Goal: Communication & Community: Answer question/provide support

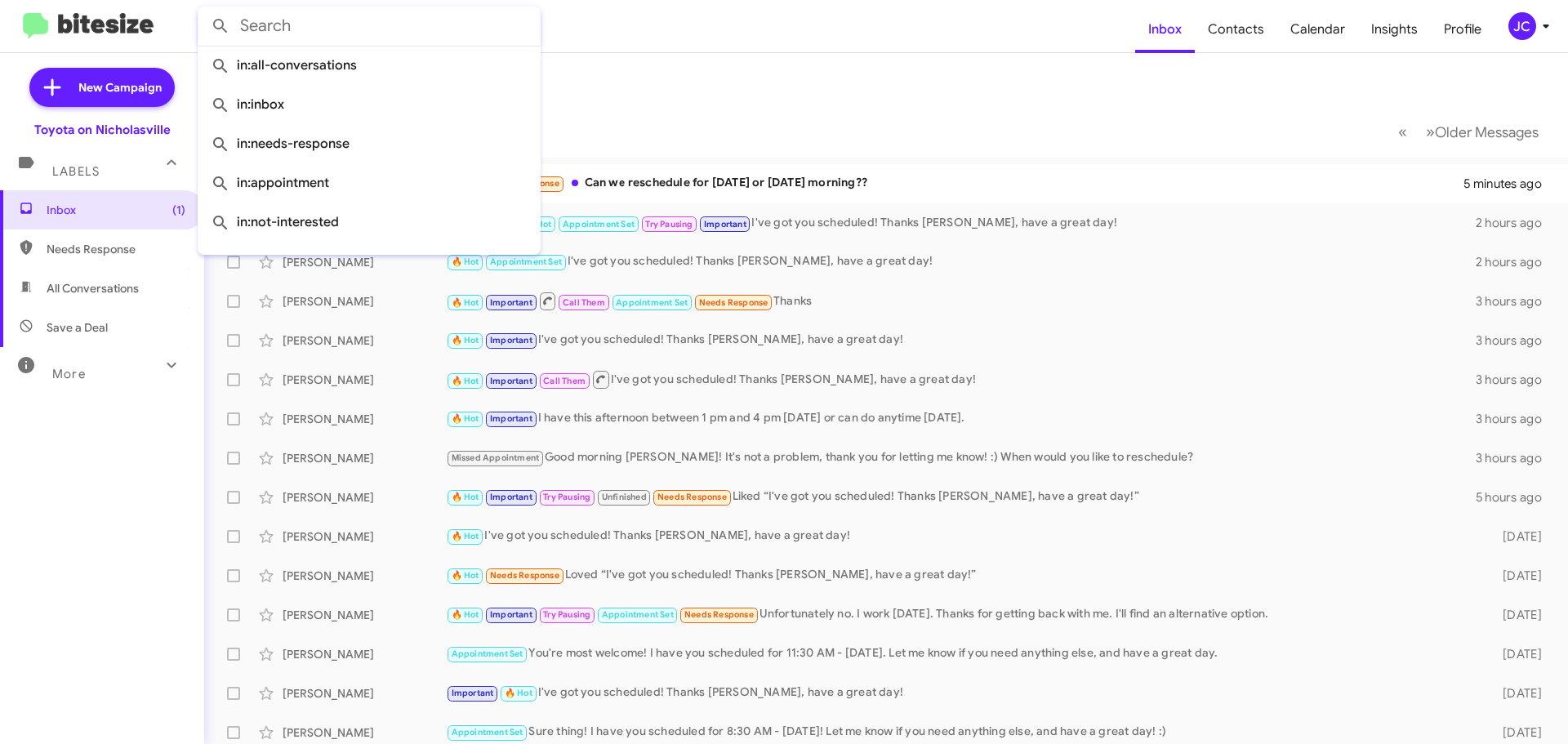
click at [308, 29] on input "text" at bounding box center [369, 26] width 343 height 40
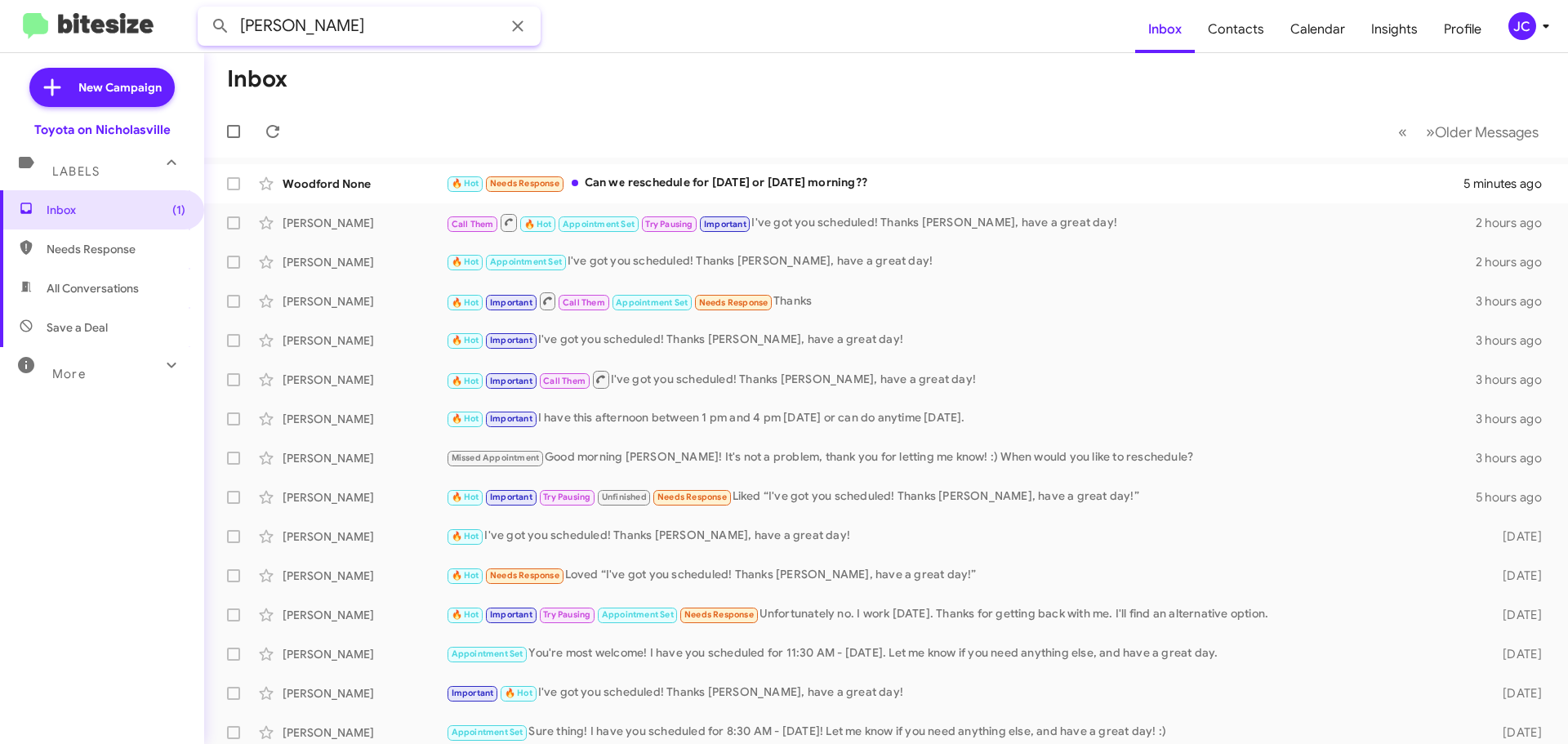
type input "[PERSON_NAME]"
click at [205, 10] on button at bounding box center [221, 26] width 33 height 33
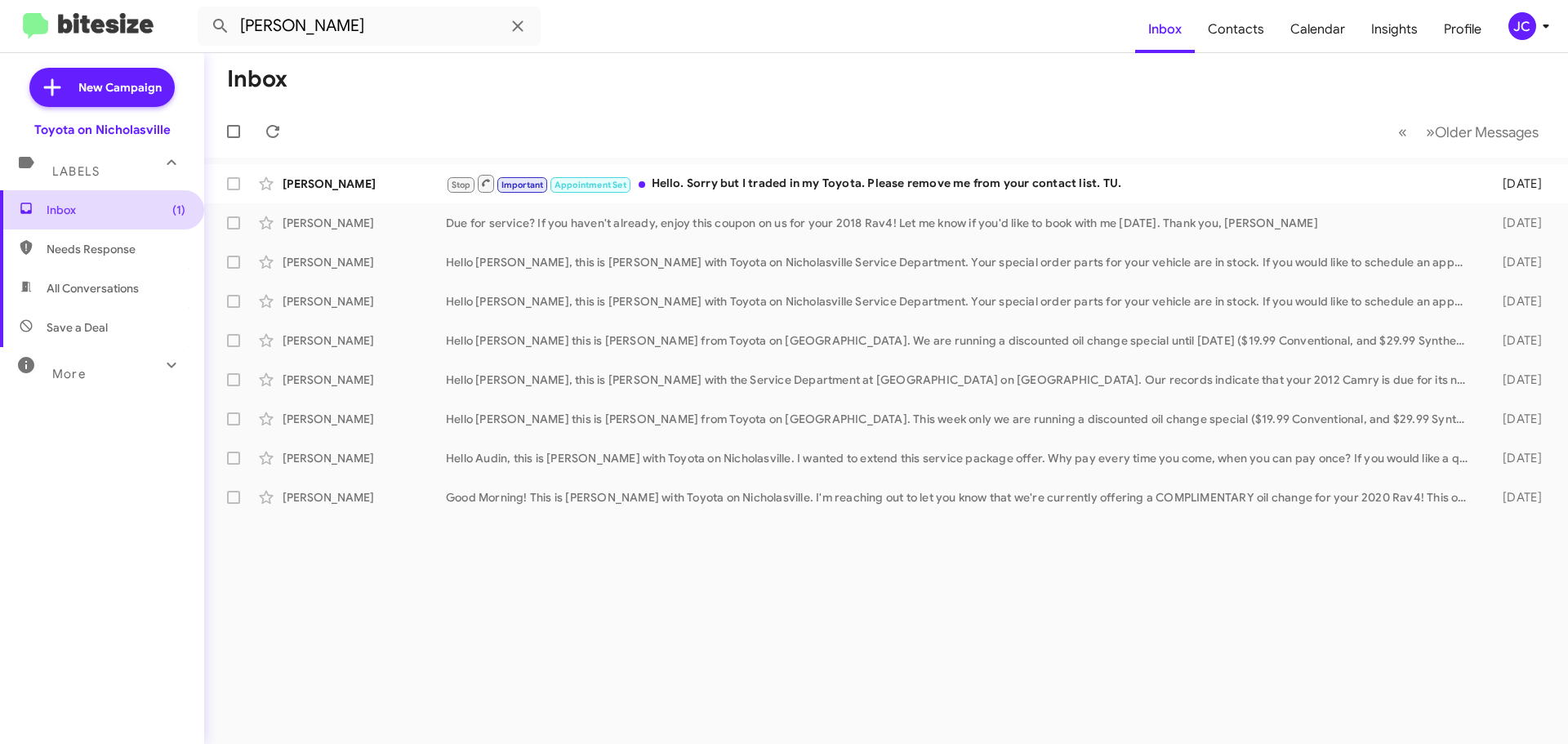
click at [69, 210] on span "Inbox (1)" at bounding box center [115, 210] width 139 height 16
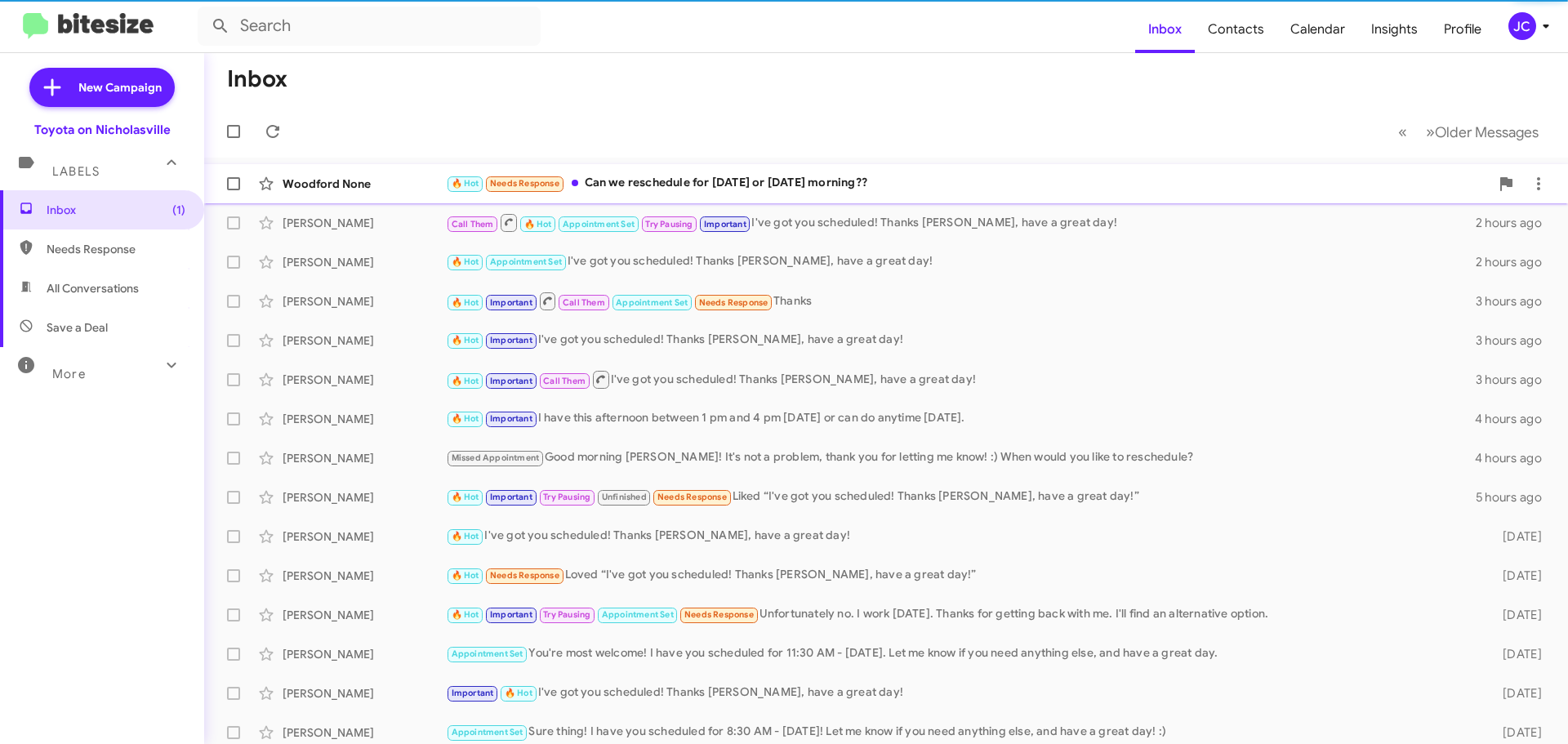
click at [322, 189] on div "Woodford None" at bounding box center [364, 183] width 163 height 16
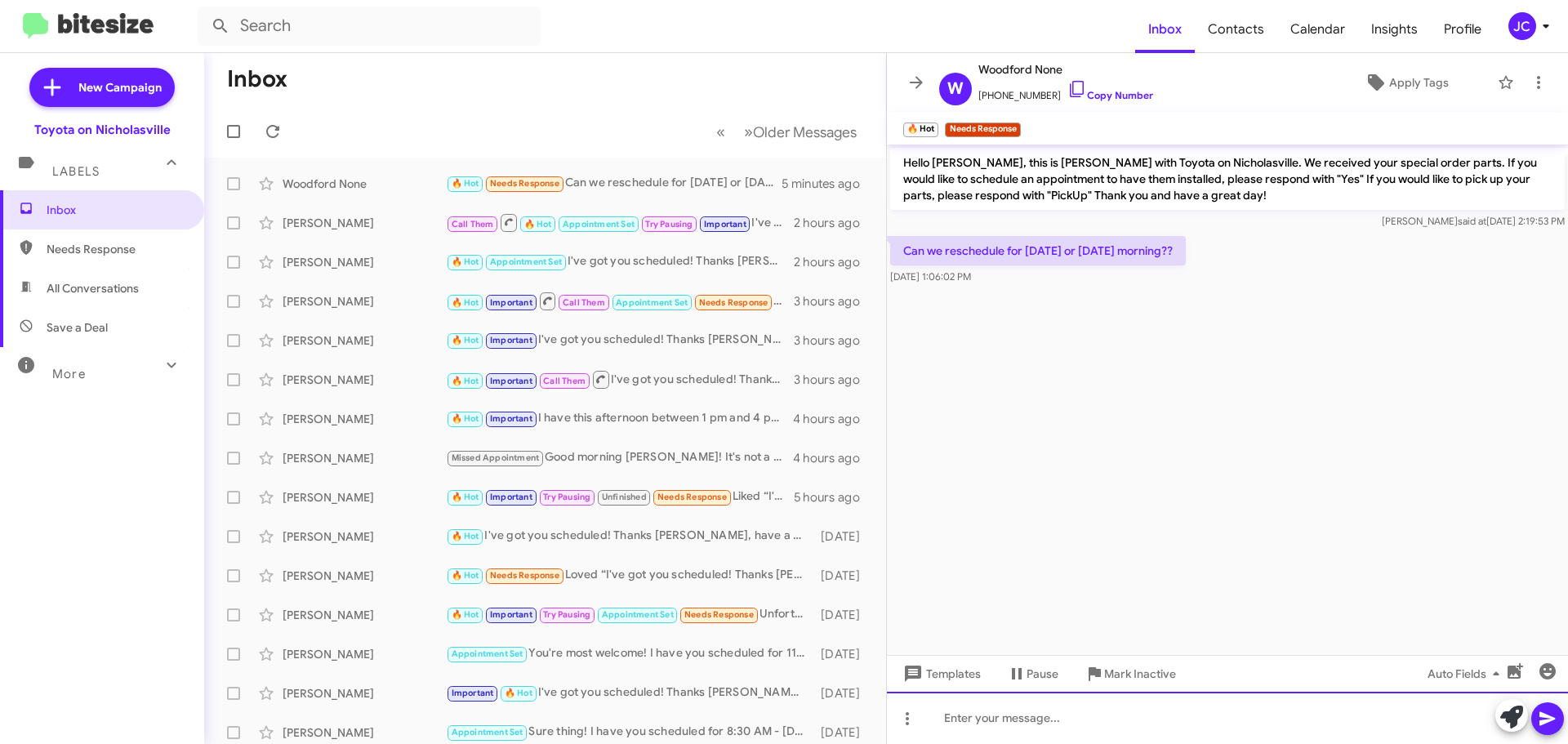
click at [1037, 733] on div at bounding box center [1227, 718] width 681 height 52
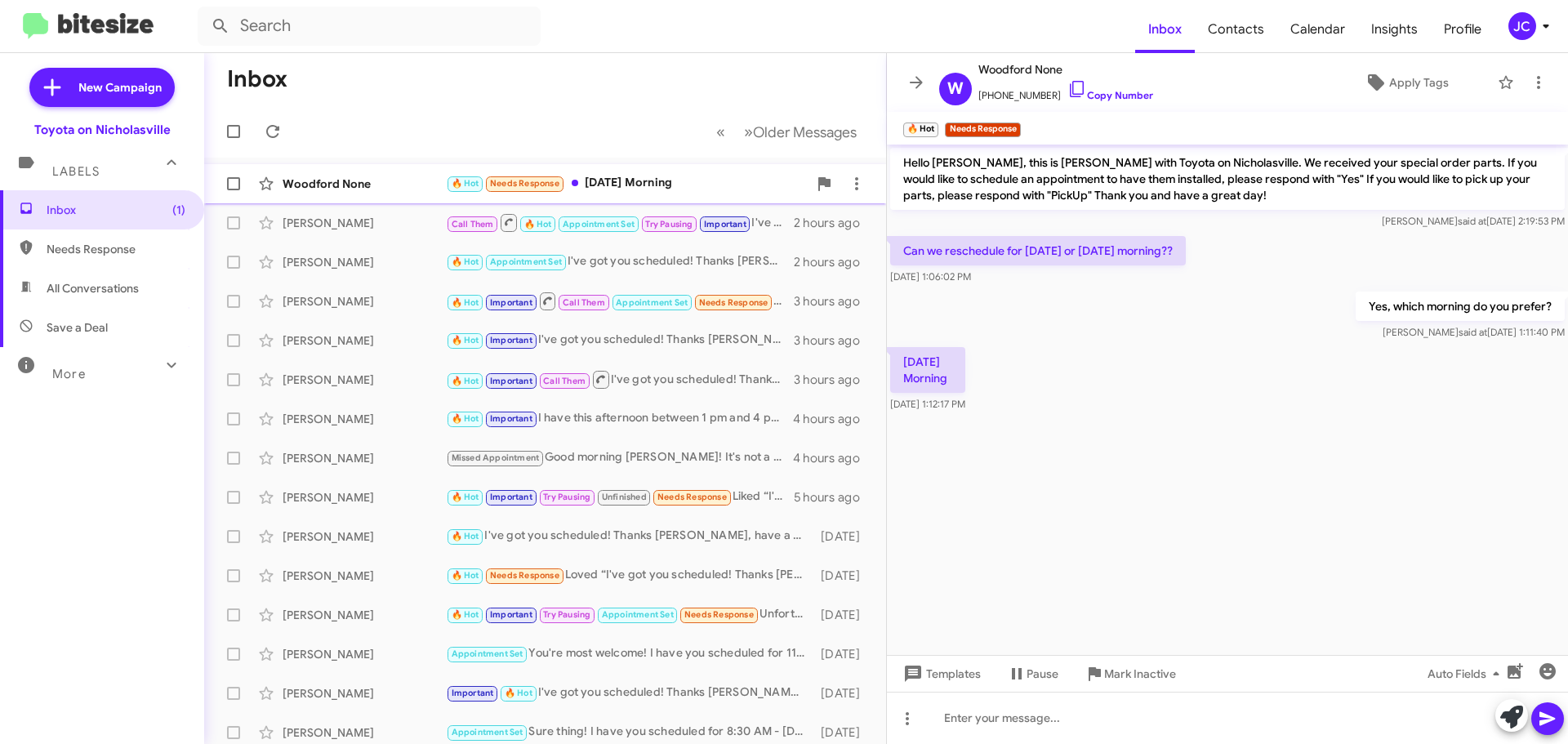
click at [360, 178] on div "Woodford None" at bounding box center [364, 183] width 163 height 16
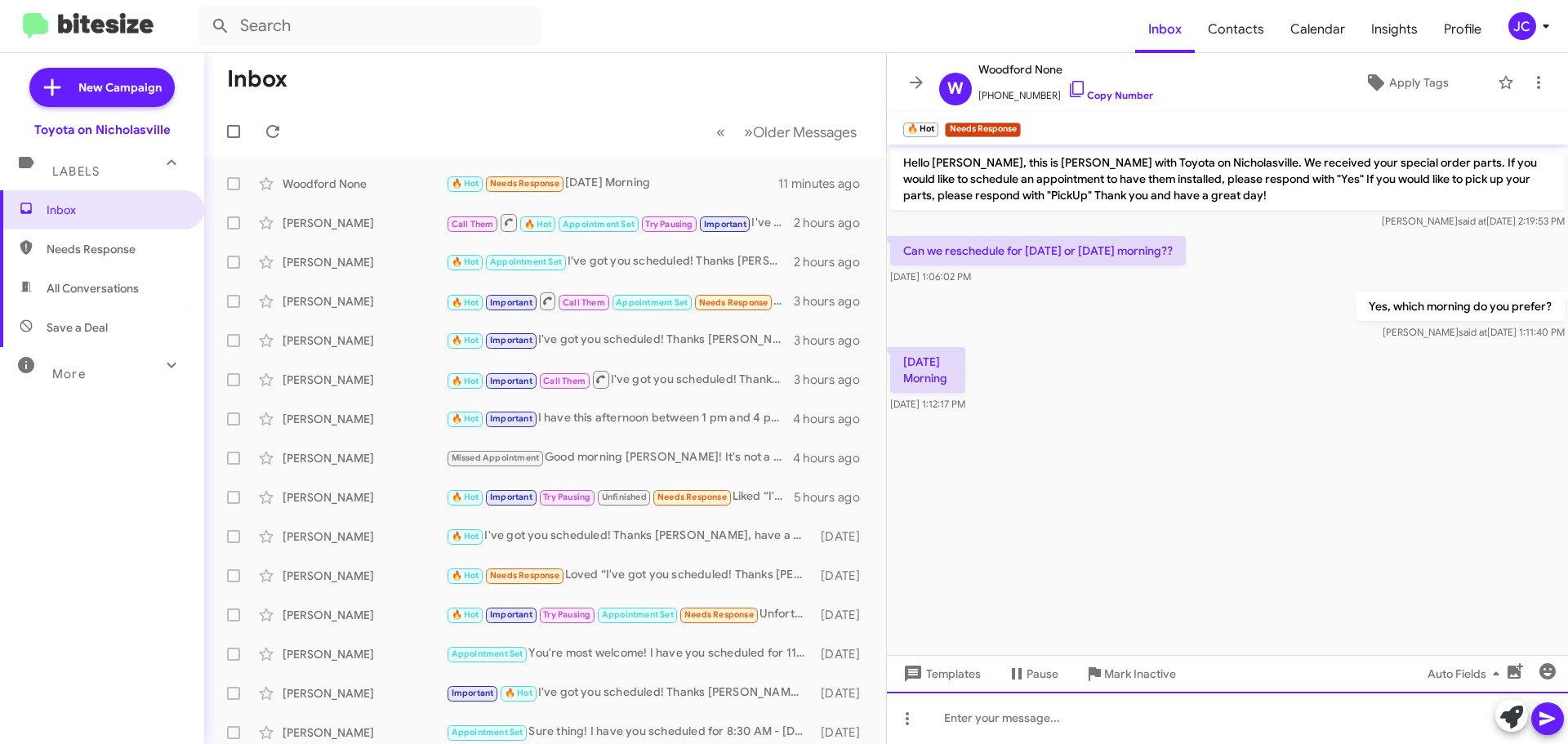
click at [1076, 725] on div at bounding box center [1227, 718] width 681 height 52
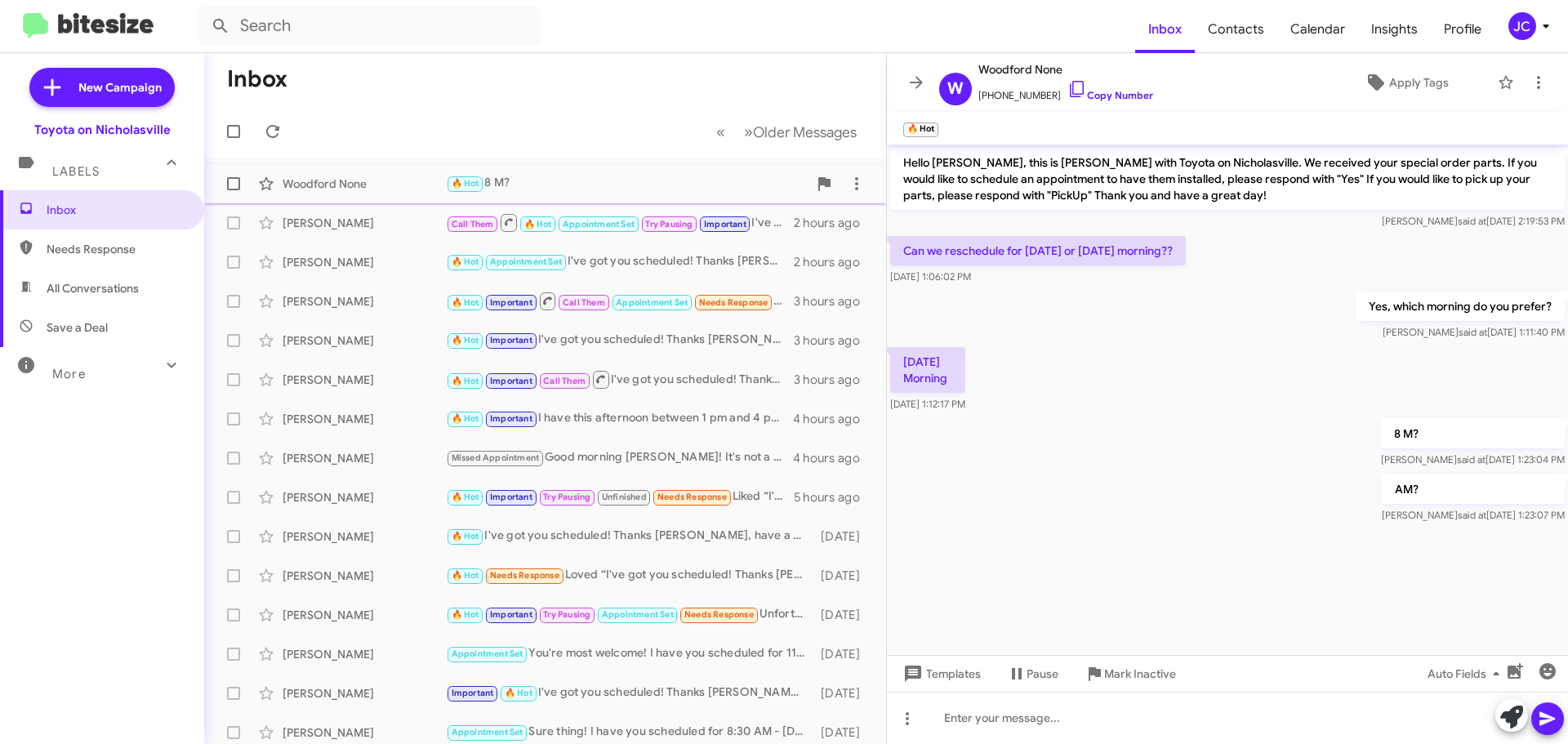
click at [370, 170] on div "Woodford None 🔥 Hot 8 M? 8 minutes ago" at bounding box center [545, 183] width 656 height 33
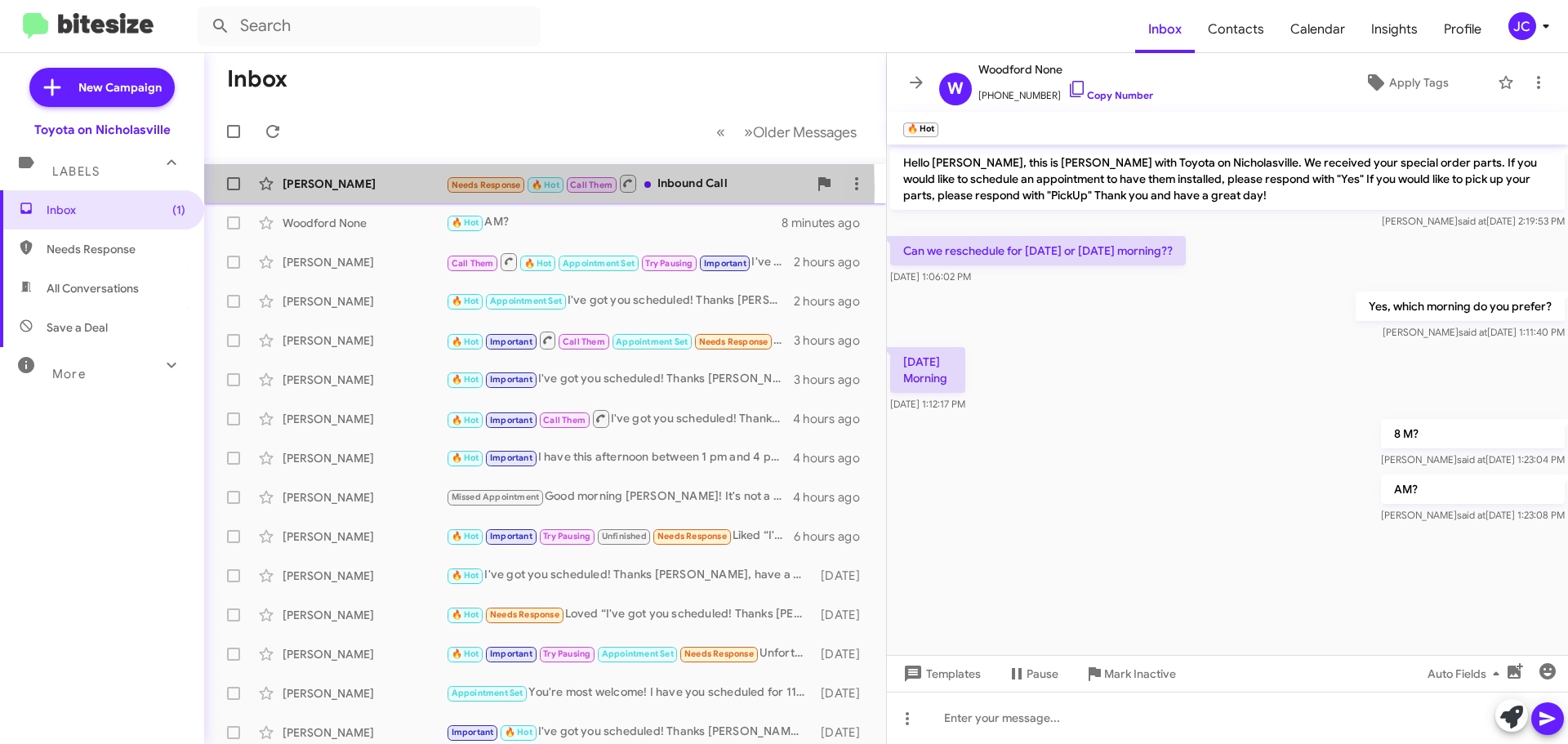
click at [342, 189] on div "[PERSON_NAME]" at bounding box center [364, 183] width 163 height 16
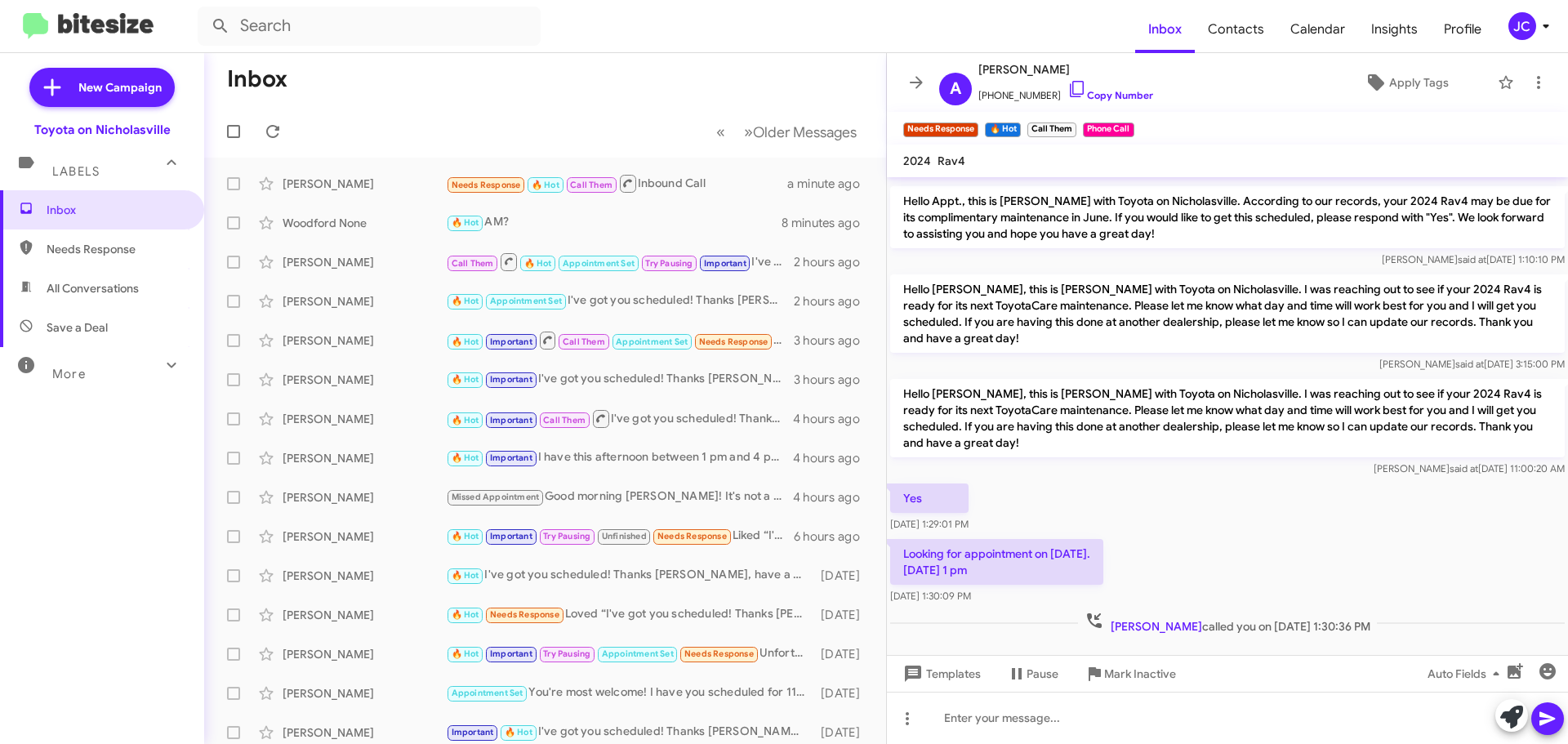
scroll to position [94, 0]
